Goal: Check status: Check status

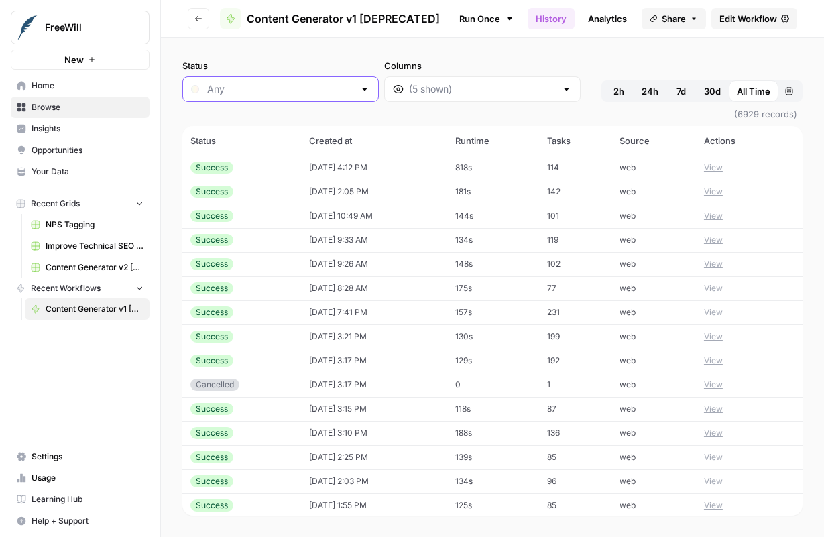
click at [313, 91] on input "Status" at bounding box center [280, 89] width 147 height 13
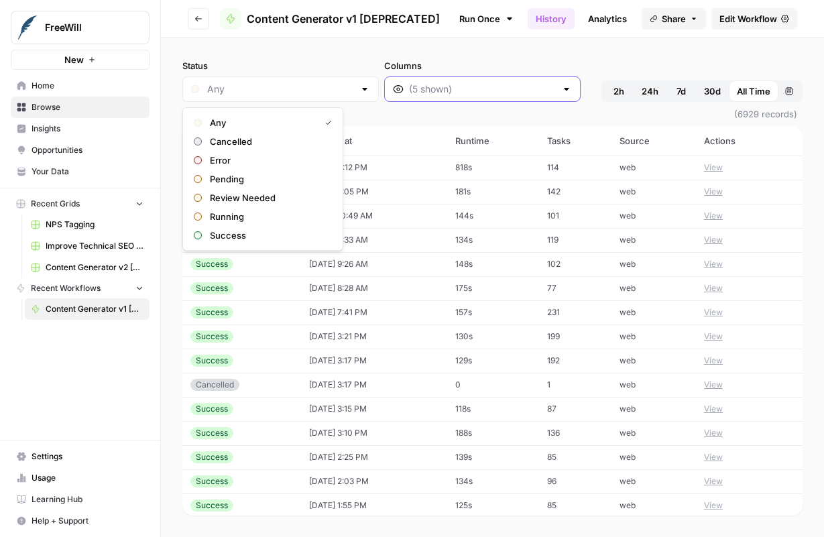
type input "Any"
click at [409, 89] on input "Columns" at bounding box center [482, 89] width 147 height 13
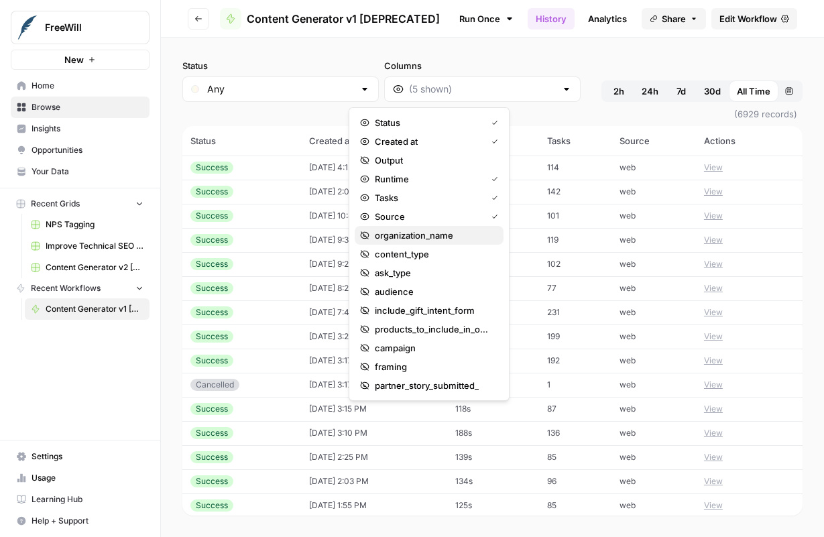
click at [433, 236] on span "organization_name" at bounding box center [434, 235] width 118 height 13
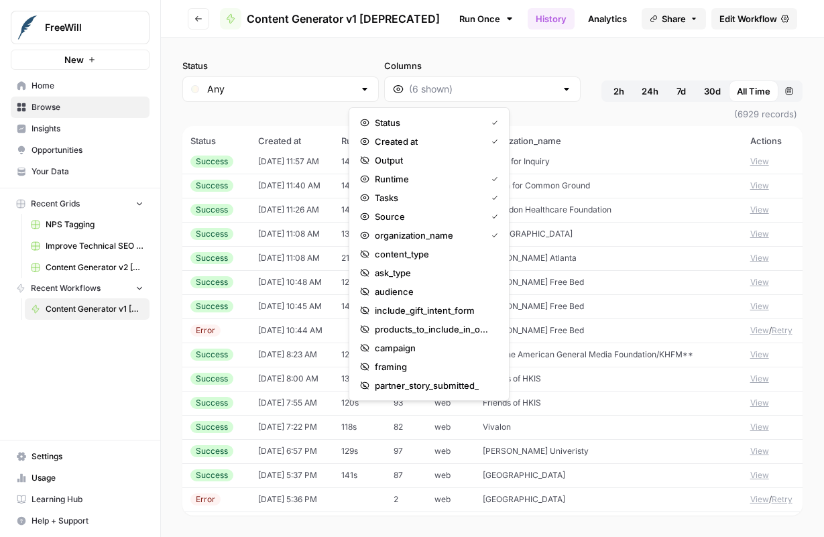
scroll to position [9327, 0]
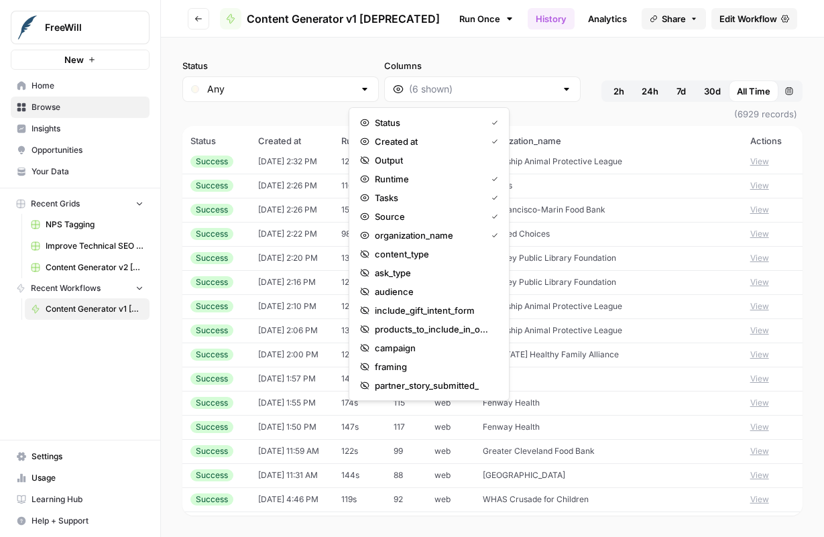
click at [535, 85] on div "Status Any Columns 2h 24h 7d 30d All Time Custom range" at bounding box center [492, 80] width 620 height 43
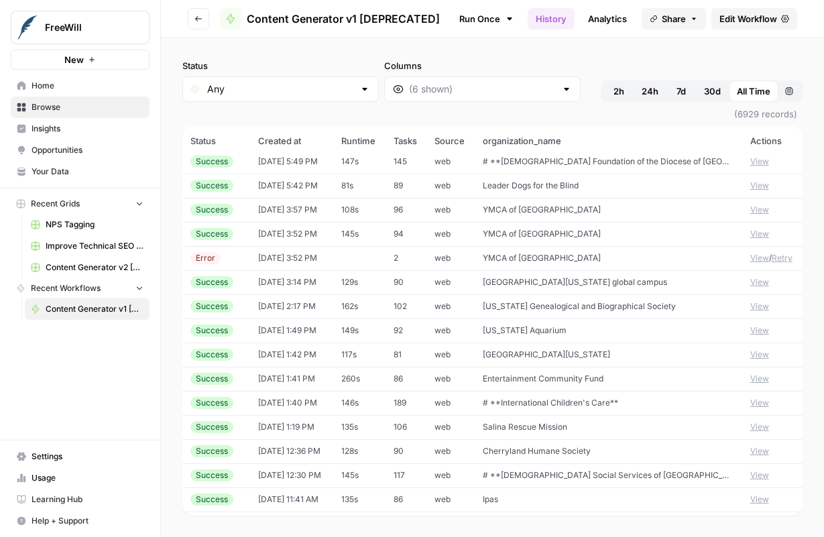
scroll to position [14650, 0]
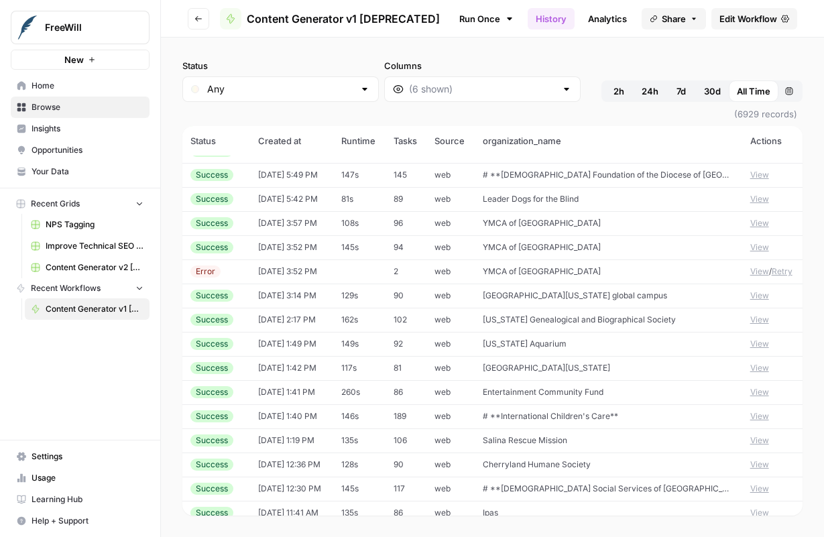
click at [761, 199] on button "View" at bounding box center [760, 199] width 19 height 12
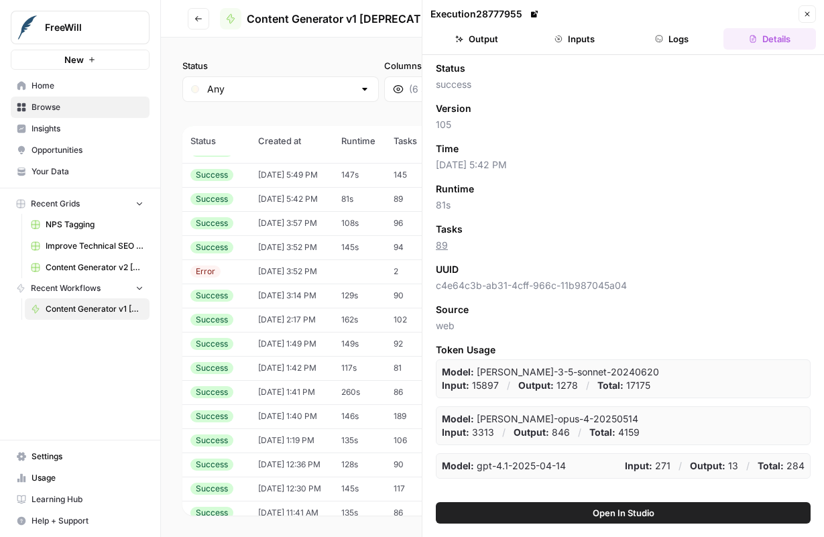
click at [460, 40] on icon "button" at bounding box center [459, 39] width 8 height 7
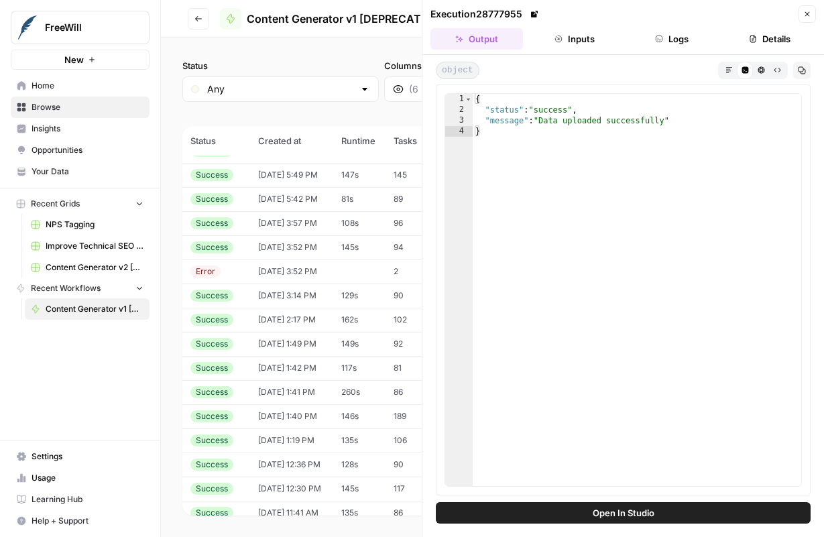
click at [563, 26] on header "Execution 28777955 Close Output Inputs Logs Details" at bounding box center [624, 27] width 402 height 55
click at [563, 37] on button "Inputs" at bounding box center [575, 38] width 93 height 21
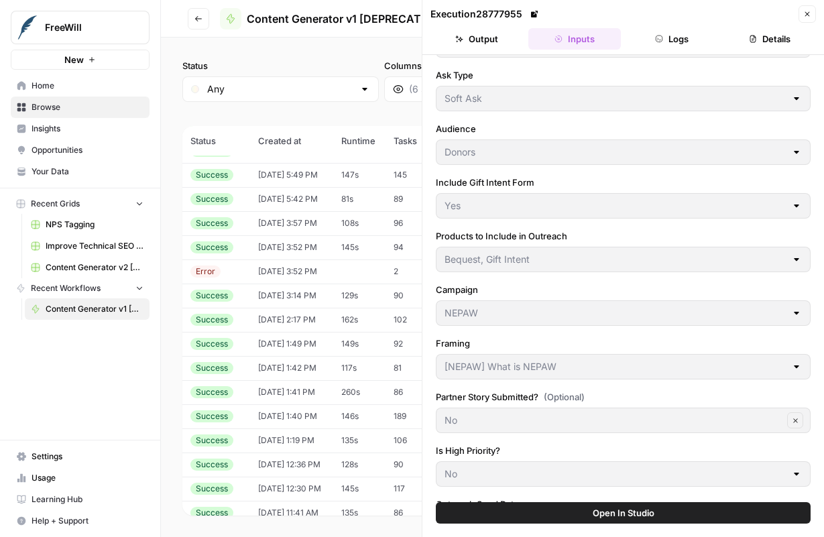
scroll to position [338, 0]
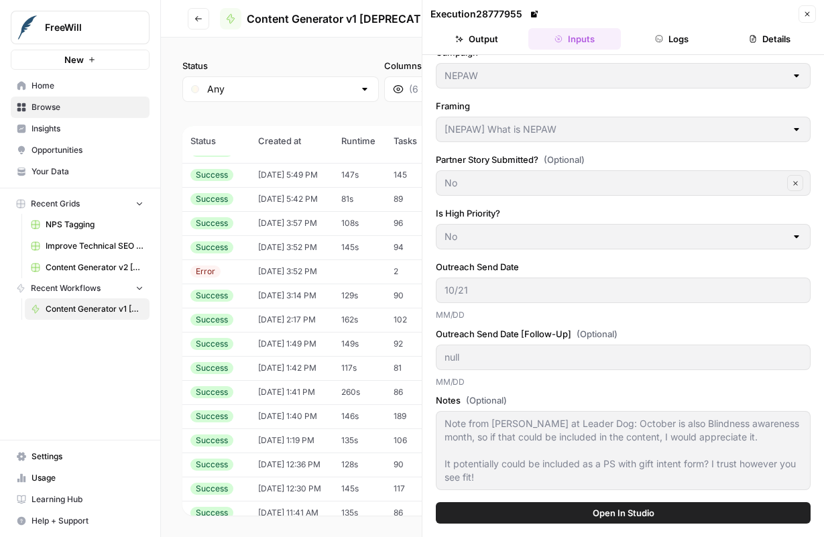
click at [675, 36] on button "Logs" at bounding box center [672, 38] width 93 height 21
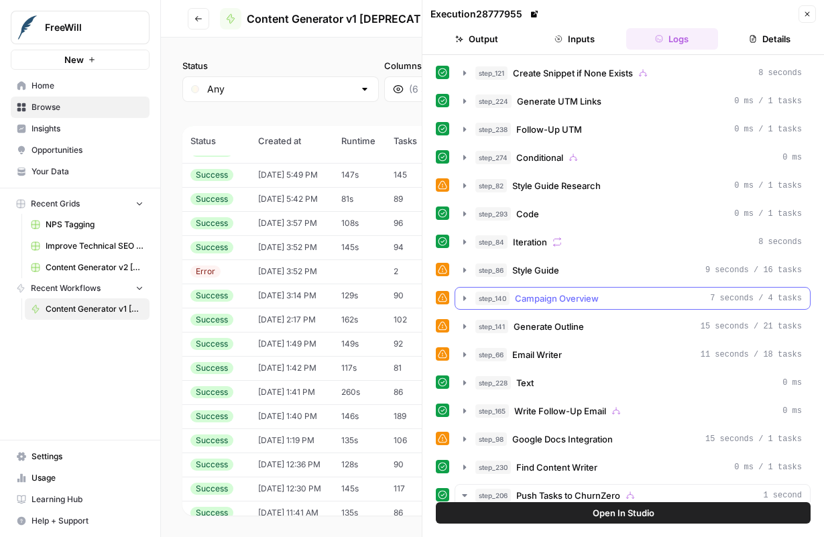
scroll to position [720, 0]
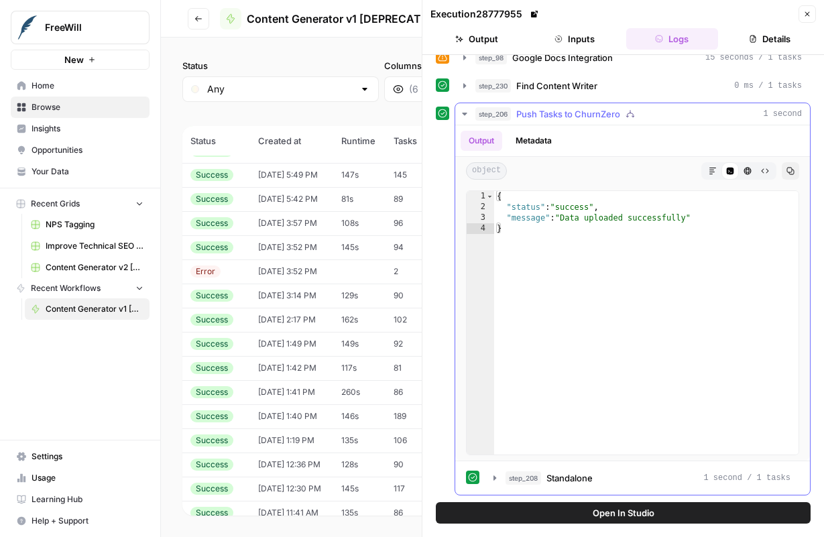
click at [559, 109] on span "Push Tasks to ChurnZero" at bounding box center [568, 113] width 104 height 13
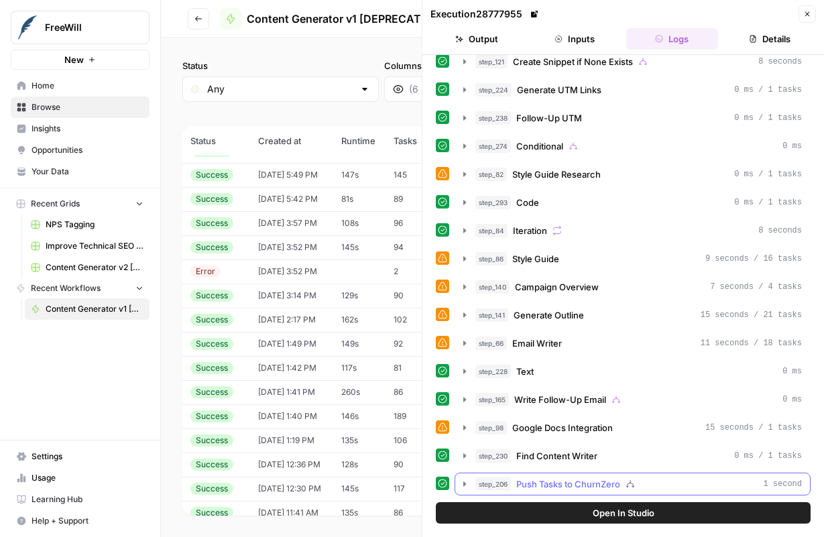
click at [580, 481] on span "Push Tasks to ChurnZero" at bounding box center [568, 484] width 104 height 13
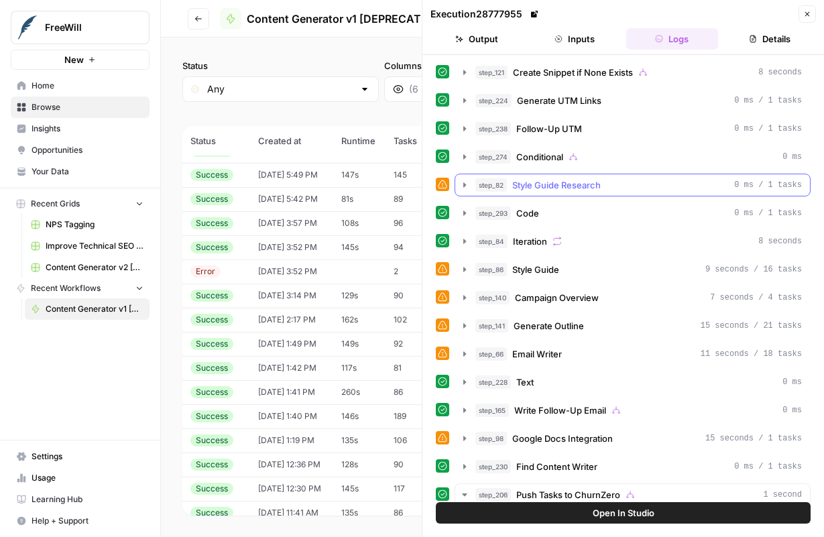
scroll to position [0, 0]
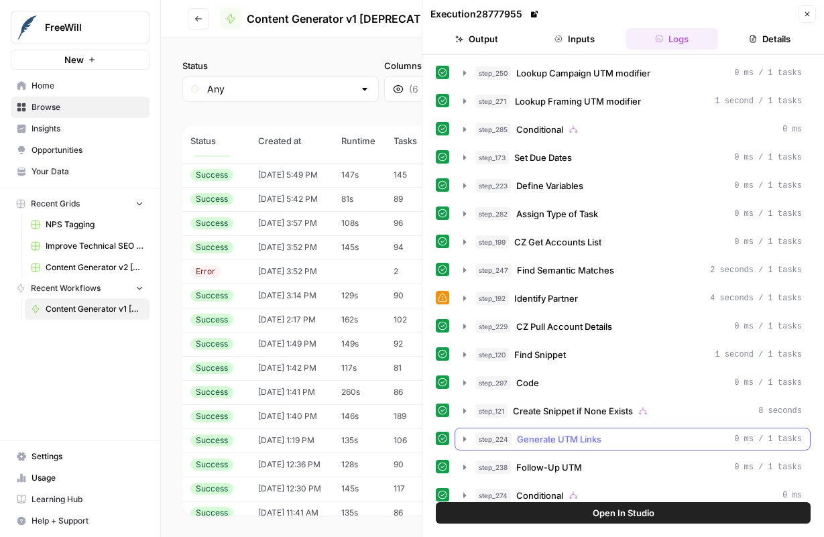
click at [565, 433] on span "Generate UTM Links" at bounding box center [559, 439] width 85 height 13
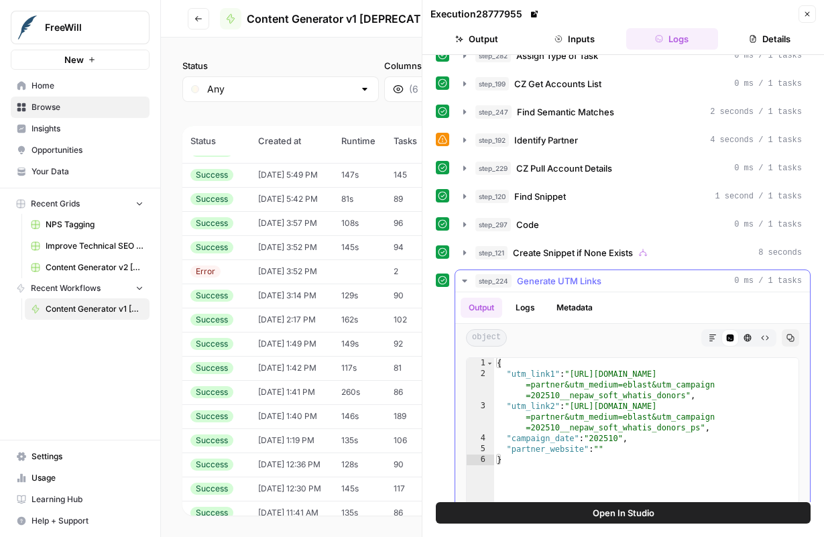
scroll to position [159, 0]
click at [549, 274] on span "Generate UTM Links" at bounding box center [559, 280] width 85 height 13
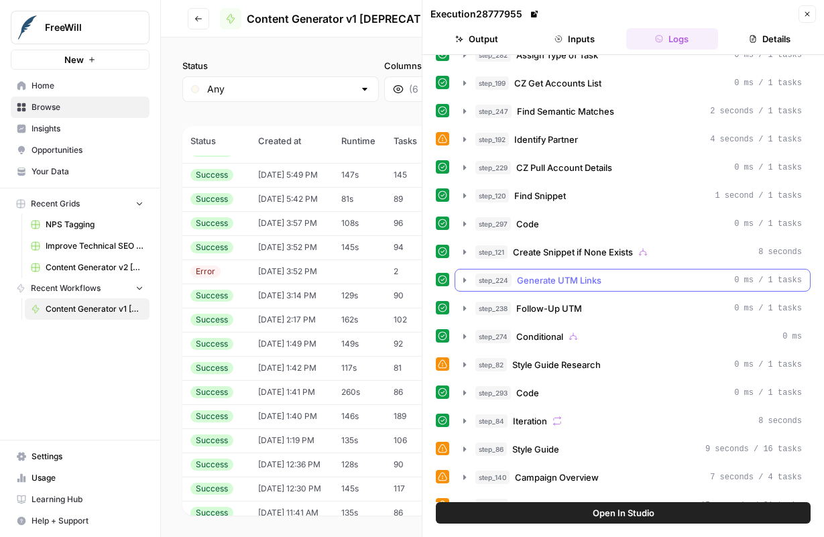
scroll to position [0, 0]
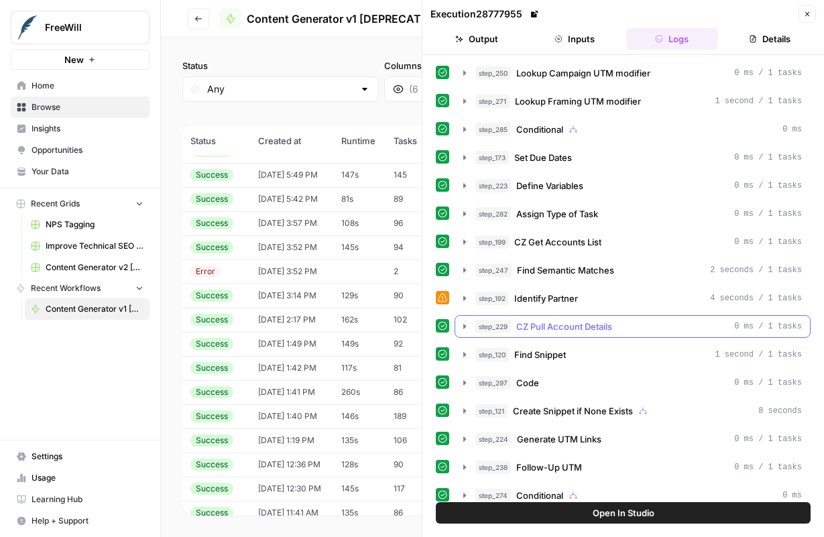
click at [547, 325] on span "CZ Pull Account Details" at bounding box center [564, 326] width 96 height 13
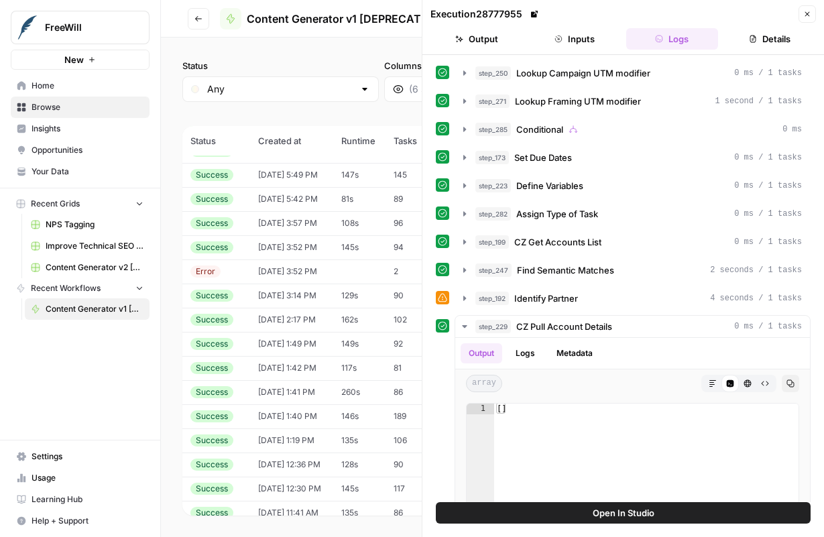
click at [353, 304] on td "129s" at bounding box center [359, 296] width 52 height 24
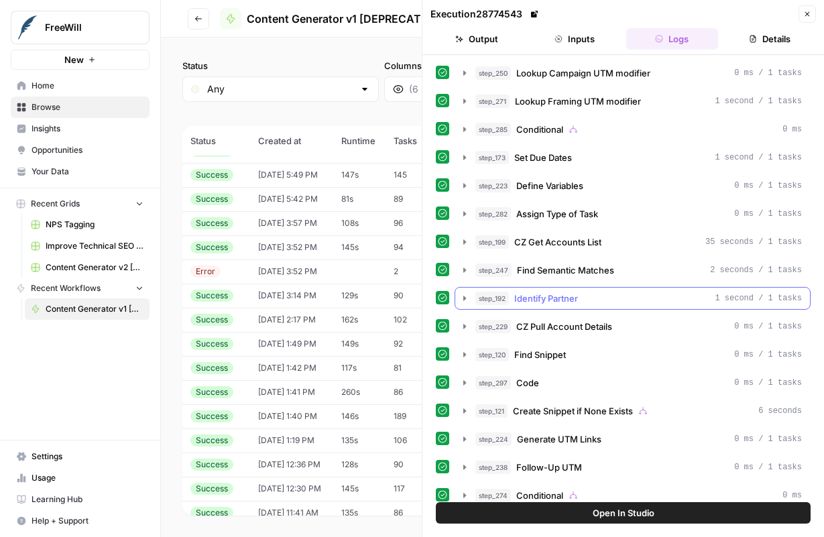
click at [565, 290] on button "step_192 Identify Partner 1 second / 1 tasks" at bounding box center [632, 298] width 355 height 21
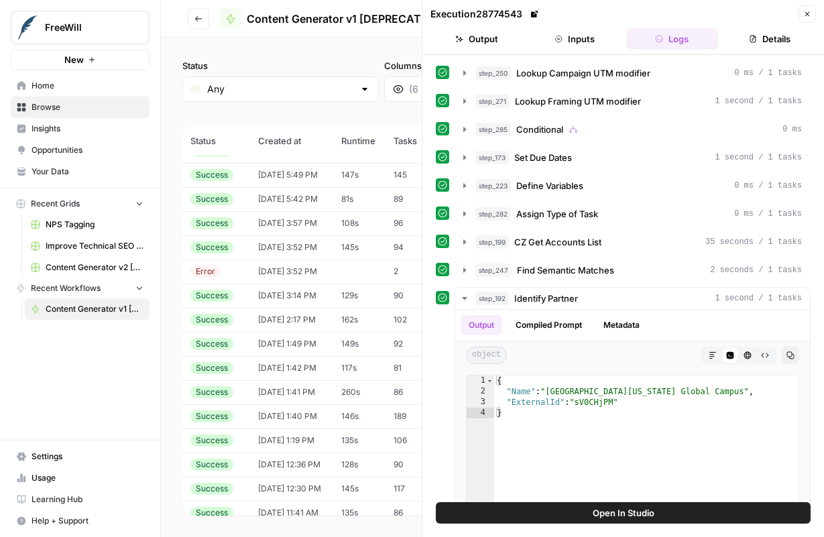
click at [802, 14] on button "Close" at bounding box center [807, 13] width 17 height 17
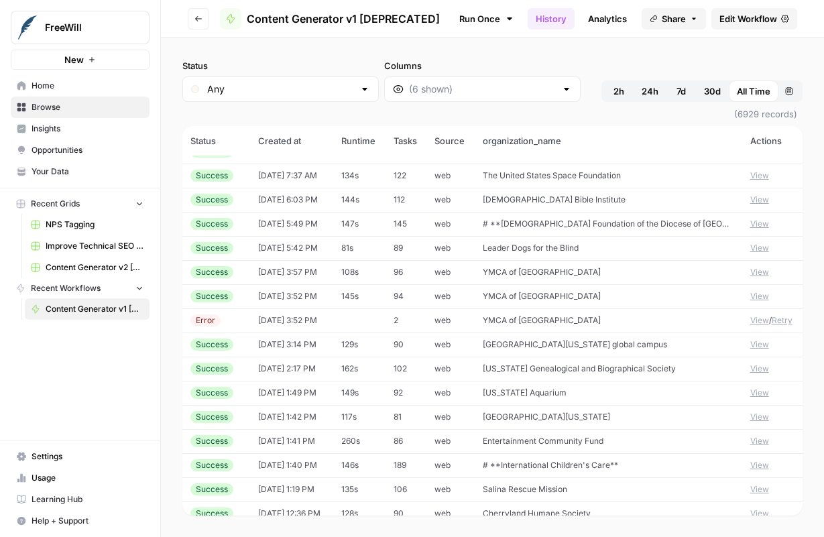
scroll to position [14601, 0]
click at [573, 250] on span "Leader Dogs for the Blind" at bounding box center [531, 247] width 96 height 10
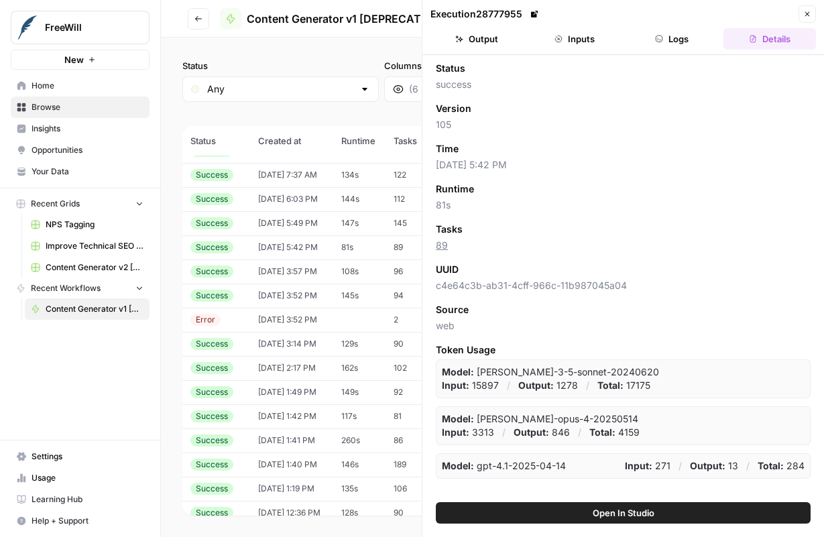
click at [567, 26] on header "Execution 28777955 Close Output Inputs Logs Details" at bounding box center [624, 27] width 402 height 55
click at [563, 40] on button "Inputs" at bounding box center [575, 38] width 93 height 21
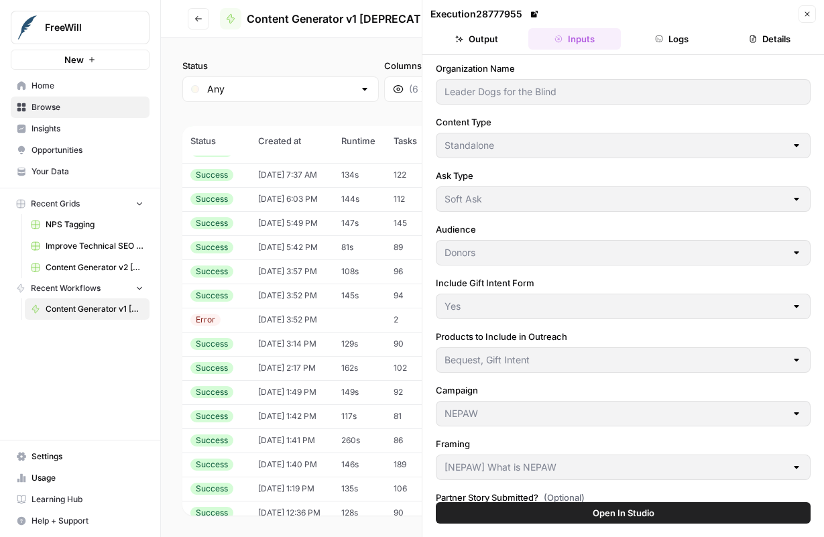
scroll to position [338, 0]
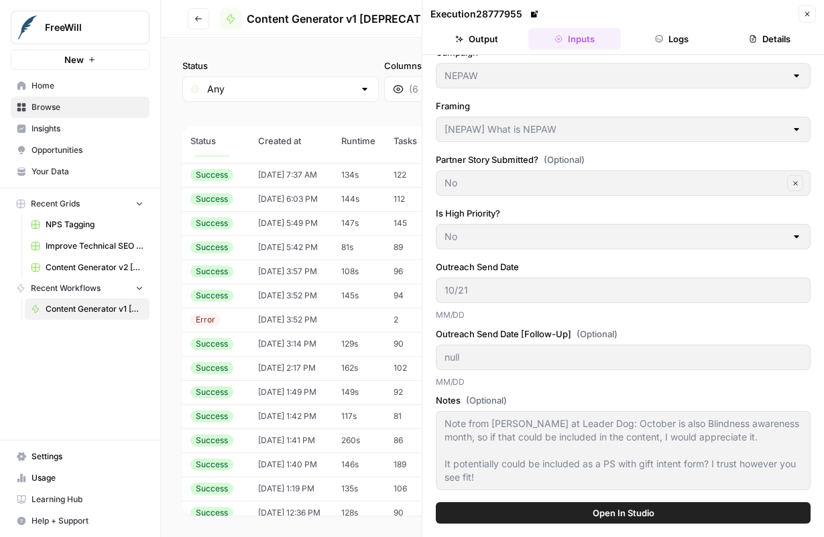
click at [491, 18] on div "Execution 28777955" at bounding box center [486, 13] width 111 height 13
click at [490, 36] on button "Output" at bounding box center [477, 38] width 93 height 21
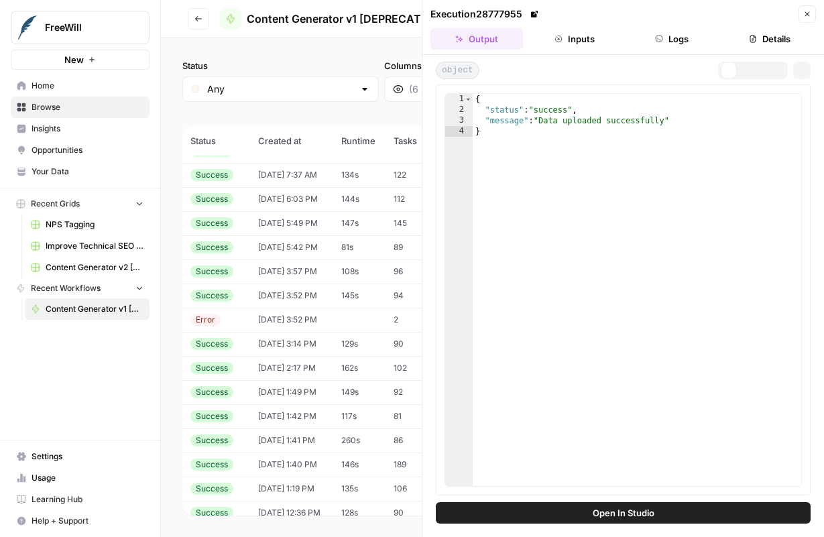
scroll to position [0, 0]
click at [670, 32] on button "Logs" at bounding box center [672, 38] width 93 height 21
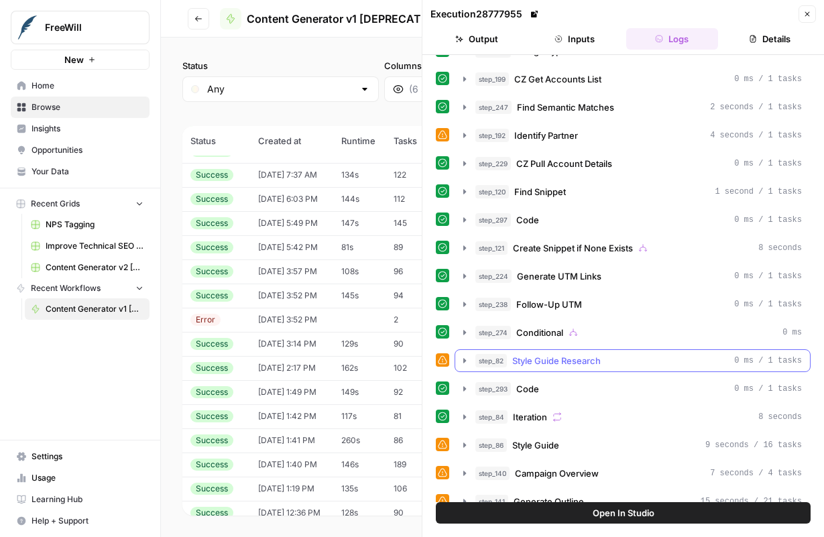
scroll to position [162, 0]
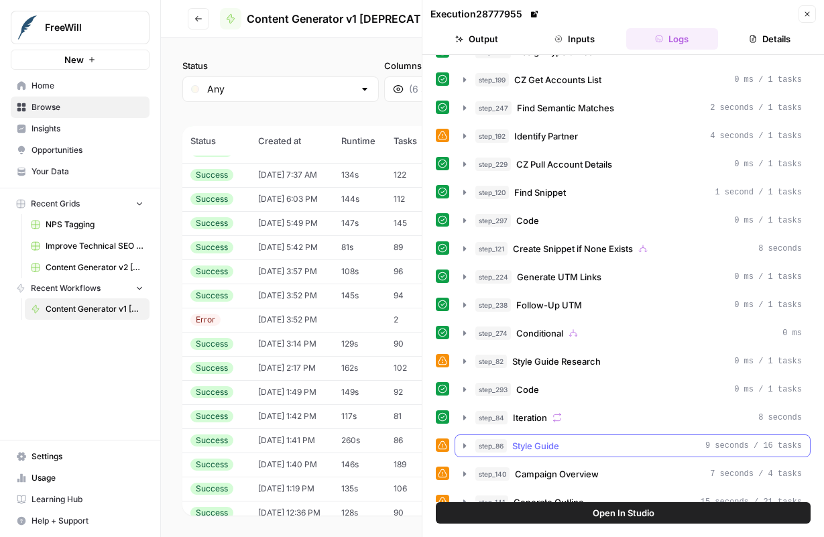
click at [604, 445] on div "step_86 Style Guide 9 seconds / 16 tasks" at bounding box center [639, 445] width 327 height 13
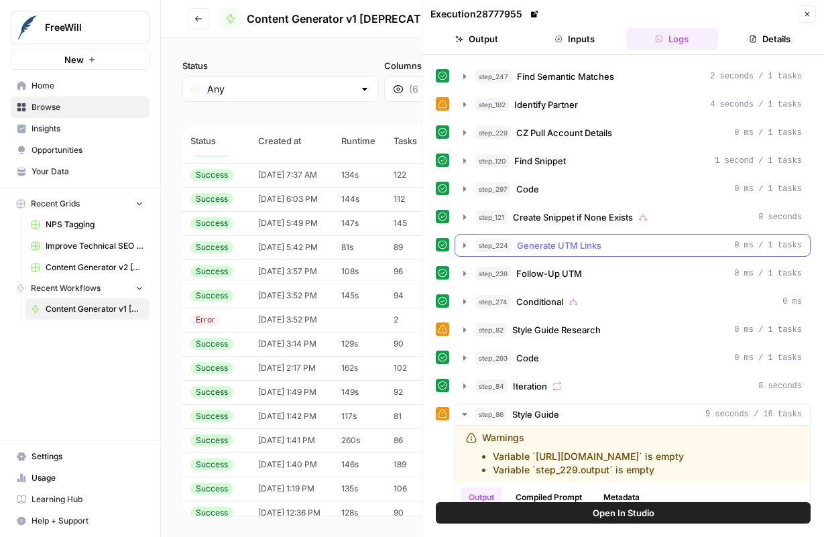
scroll to position [201, 0]
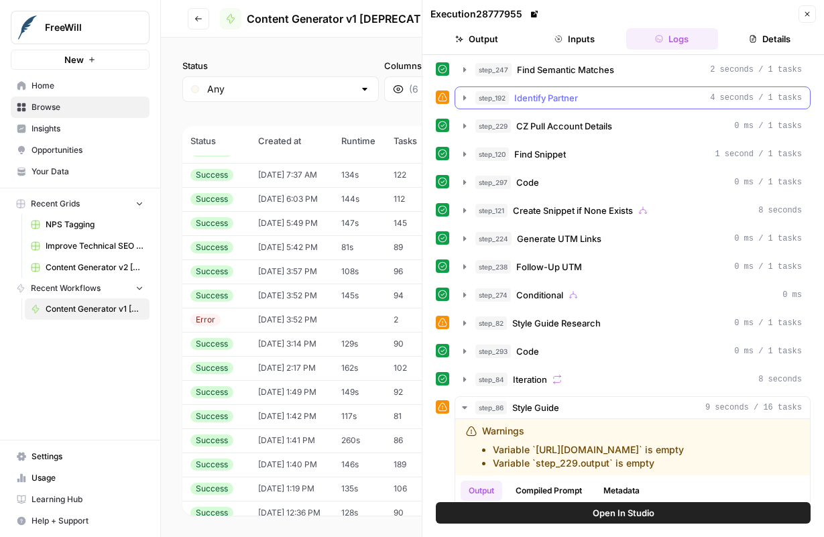
click at [567, 103] on span "Identify Partner" at bounding box center [546, 97] width 64 height 13
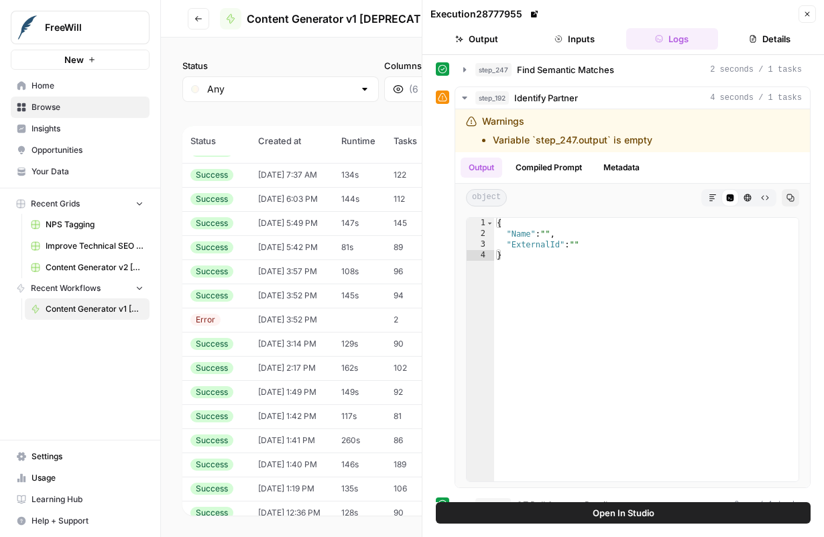
click at [812, 19] on button "Close" at bounding box center [807, 13] width 17 height 17
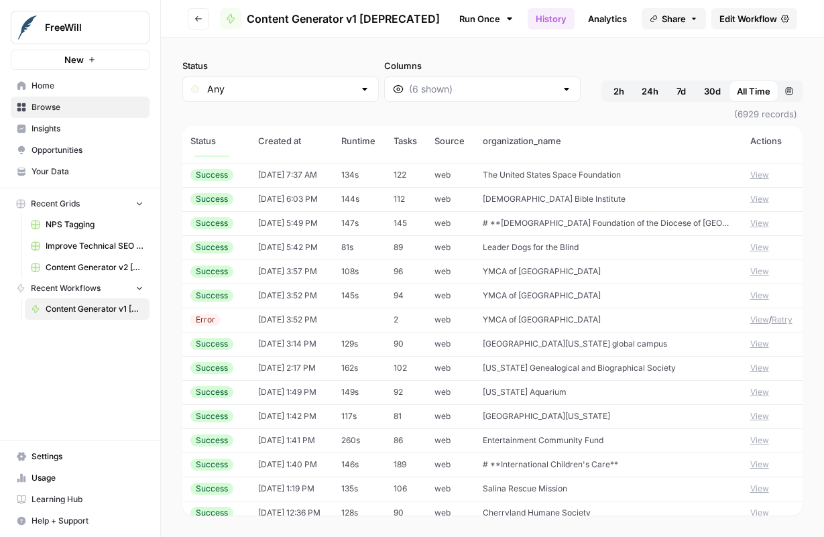
click at [620, 249] on td "Leader Dogs for the Blind" at bounding box center [609, 247] width 268 height 24
